Goal: Find specific page/section: Find specific page/section

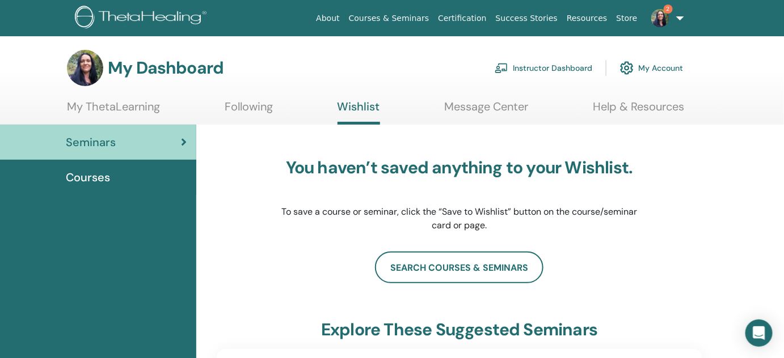
click at [98, 180] on span "Courses" at bounding box center [88, 177] width 44 height 17
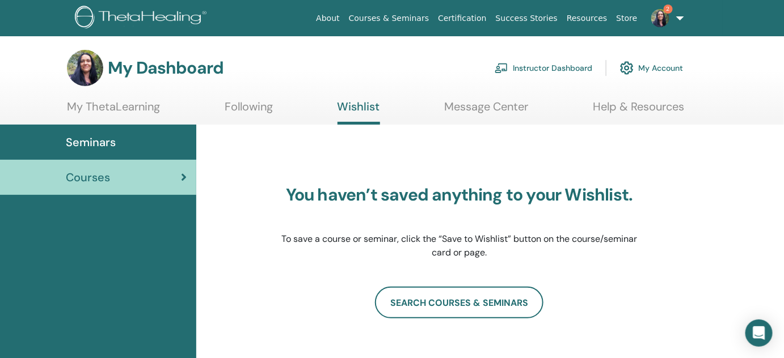
click at [679, 19] on link "2" at bounding box center [665, 18] width 47 height 36
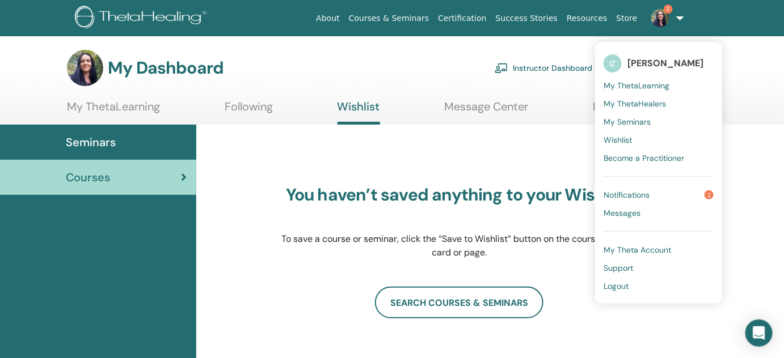
click at [627, 197] on span "Notifications" at bounding box center [627, 195] width 46 height 10
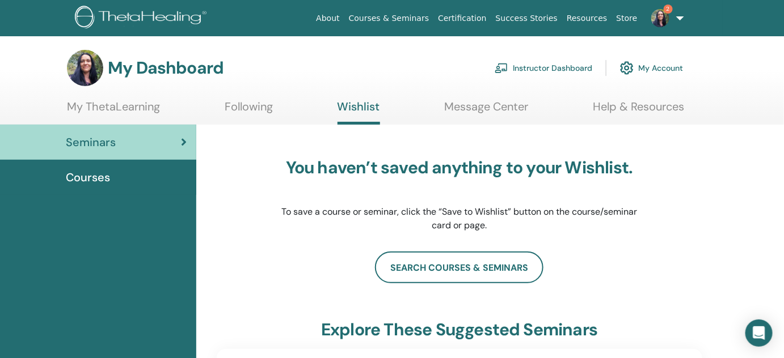
click at [93, 182] on span "Courses" at bounding box center [88, 177] width 44 height 17
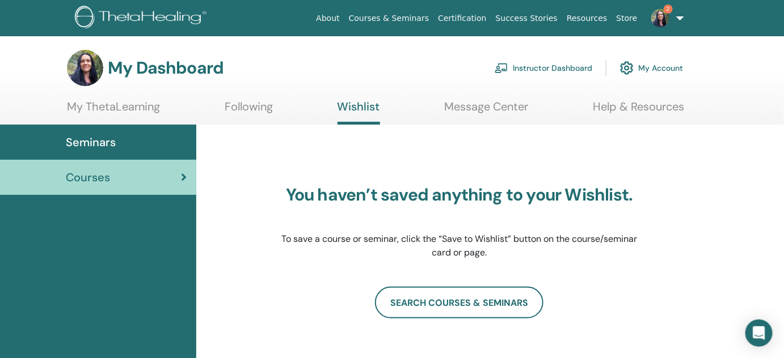
click at [108, 110] on link "My ThetaLearning" at bounding box center [113, 111] width 93 height 22
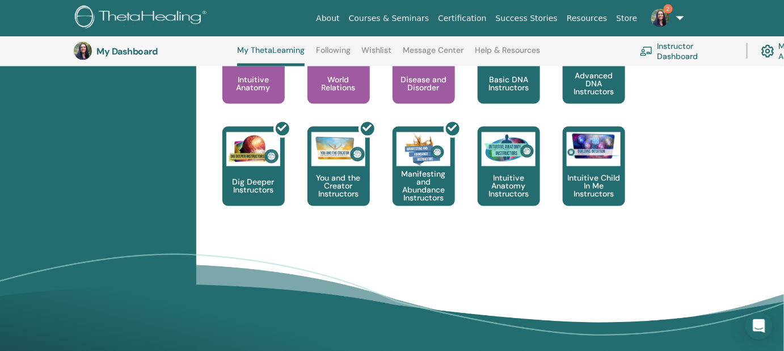
scroll to position [660, 0]
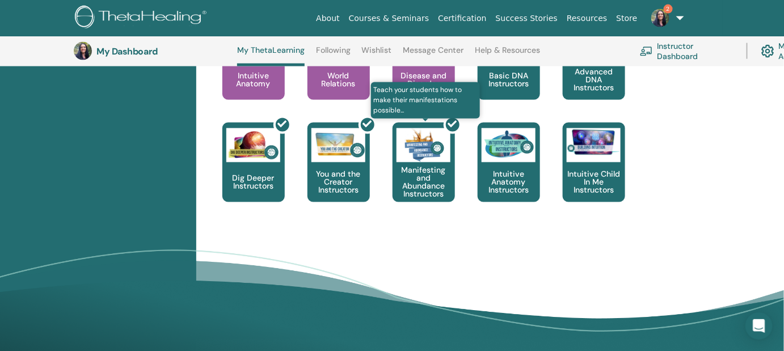
click at [420, 173] on div at bounding box center [430, 167] width 62 height 102
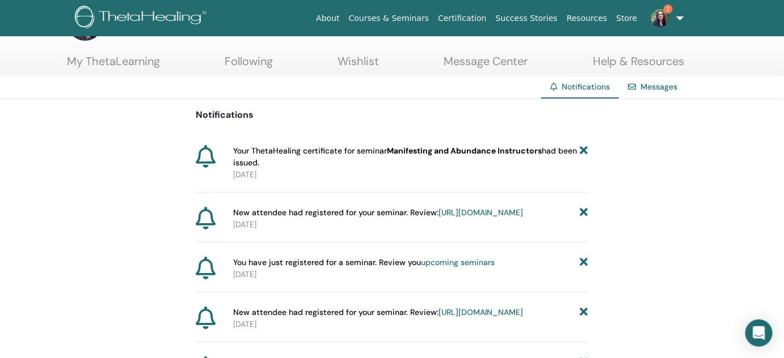
scroll to position [45, 0]
click at [317, 149] on span "Your ThetaHealing certificate for seminar Manifesting and Abundance Instructors…" at bounding box center [406, 158] width 347 height 24
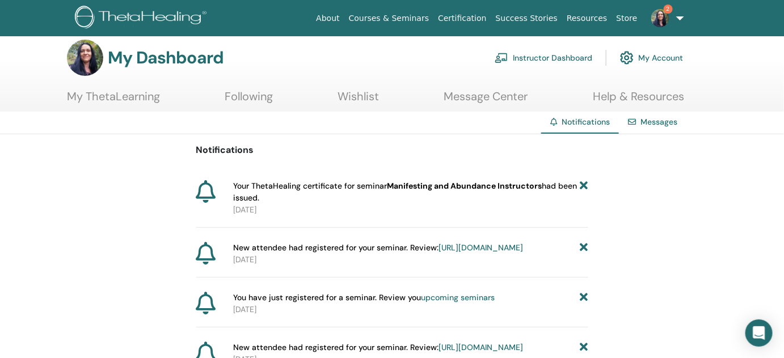
scroll to position [0, 0]
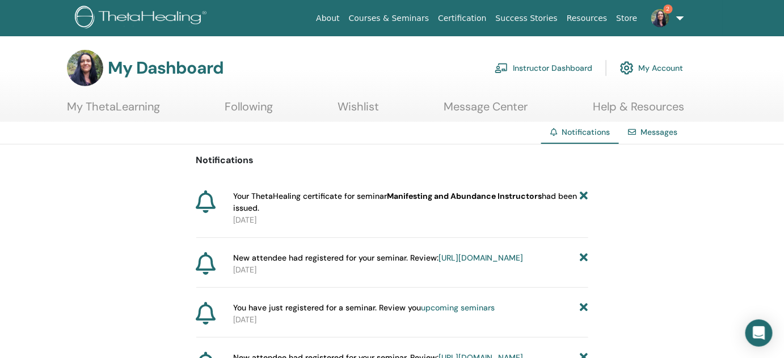
click at [540, 68] on link "Instructor Dashboard" at bounding box center [544, 68] width 98 height 25
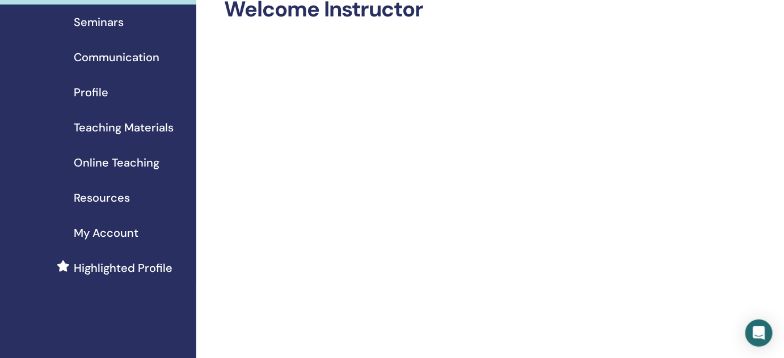
scroll to position [71, 0]
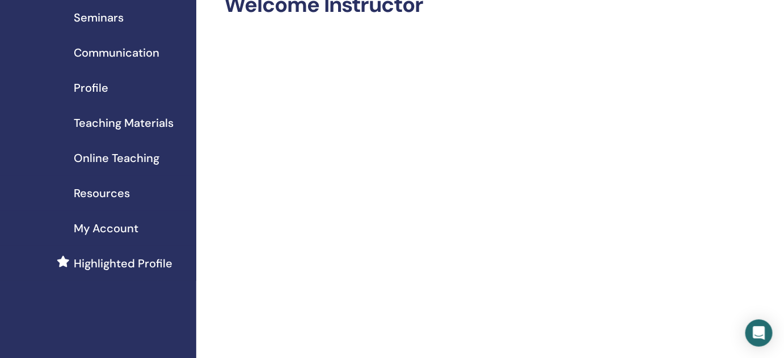
click at [120, 153] on span "Online Teaching" at bounding box center [117, 158] width 86 height 17
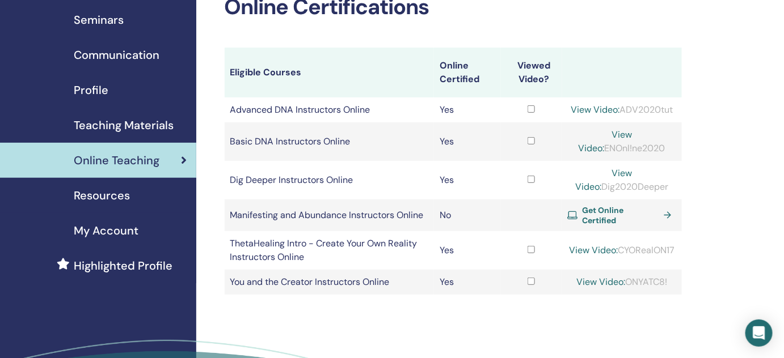
scroll to position [67, 0]
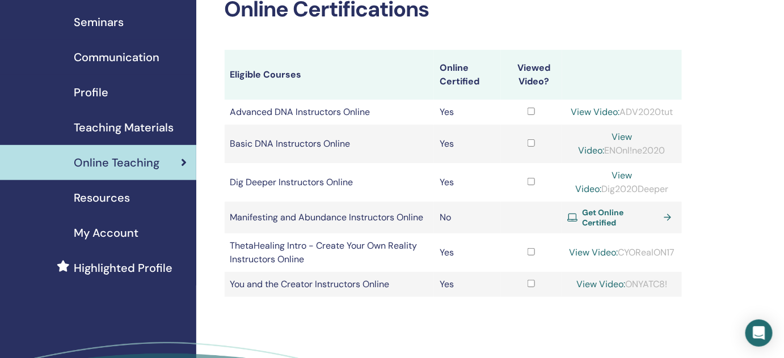
click at [123, 128] on span "Teaching Materials" at bounding box center [124, 127] width 100 height 17
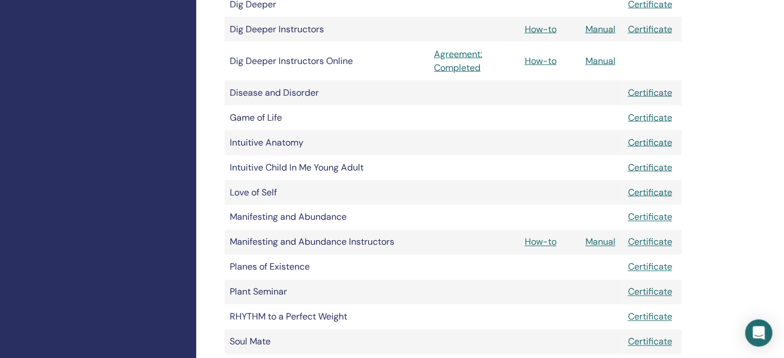
scroll to position [504, 0]
click at [645, 241] on link "Certificate" at bounding box center [650, 242] width 44 height 12
